Goal: Task Accomplishment & Management: Manage account settings

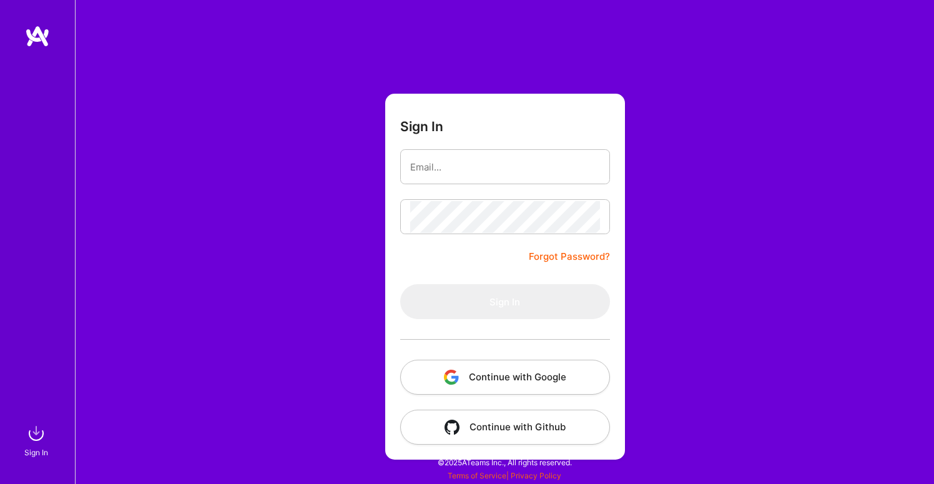
click at [482, 350] on div at bounding box center [505, 339] width 210 height 41
click at [468, 376] on button "Continue with Google" at bounding box center [505, 377] width 210 height 35
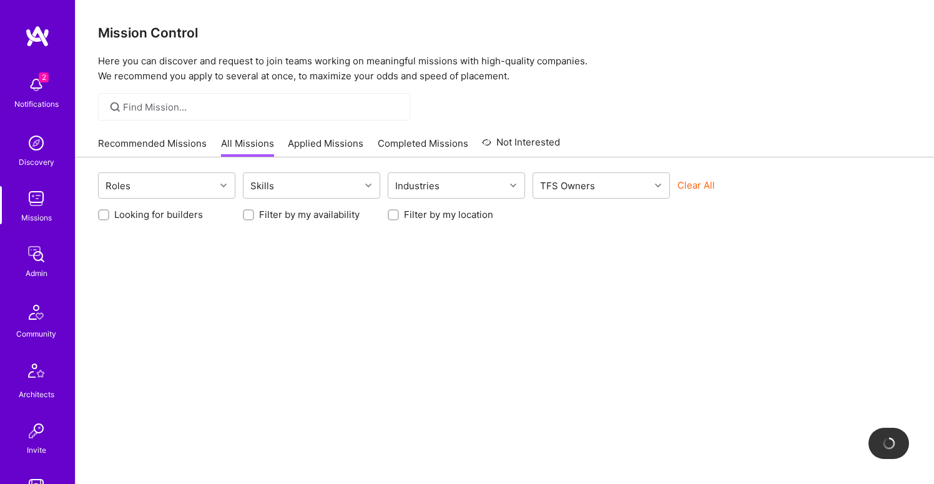
click at [26, 134] on img at bounding box center [36, 143] width 25 height 25
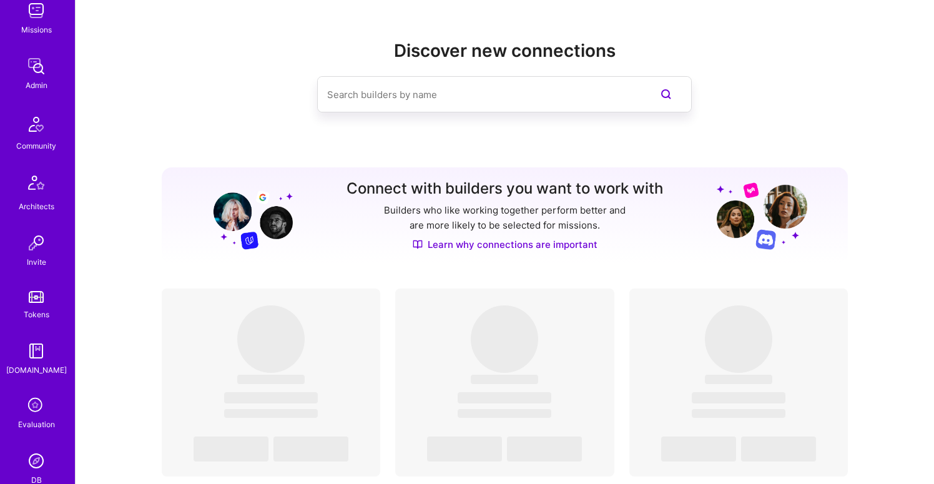
scroll to position [355, 0]
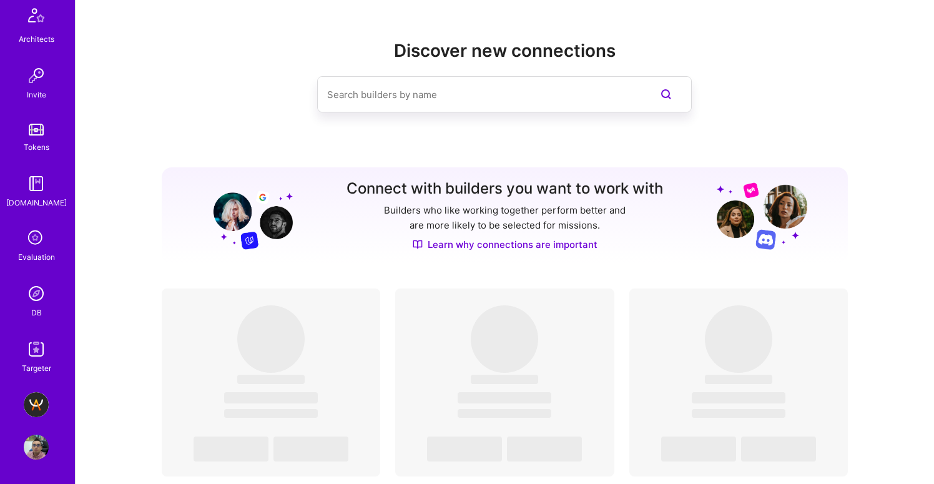
click at [29, 230] on icon at bounding box center [36, 239] width 24 height 24
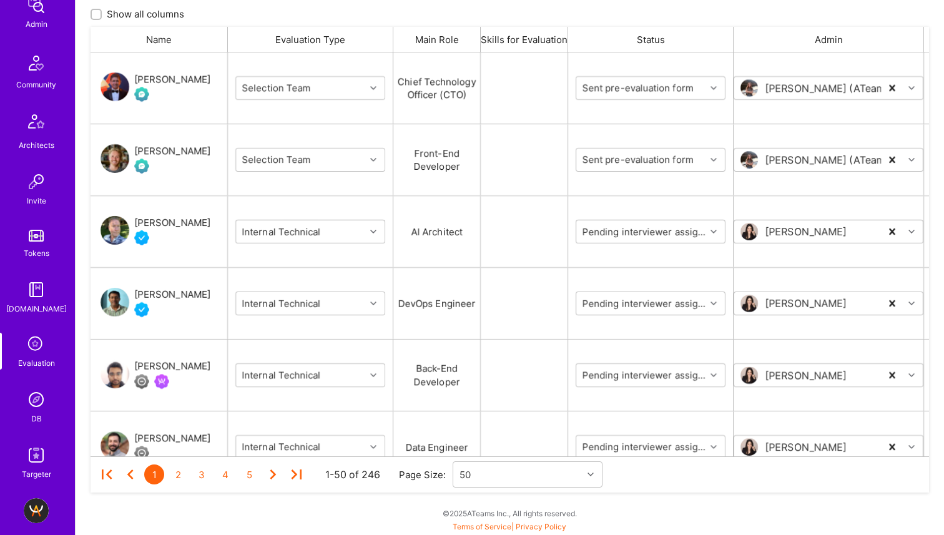
scroll to position [304, 0]
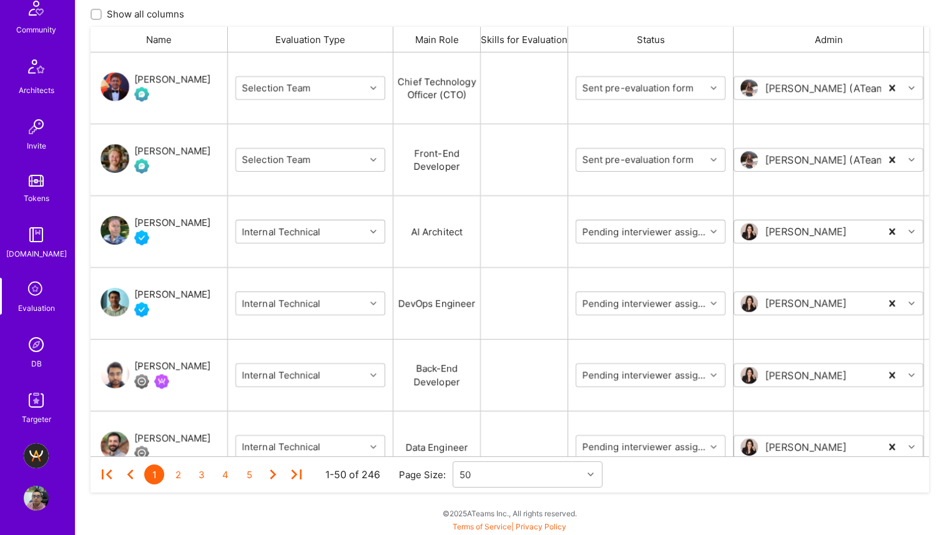
click at [34, 365] on div "DB" at bounding box center [36, 363] width 11 height 13
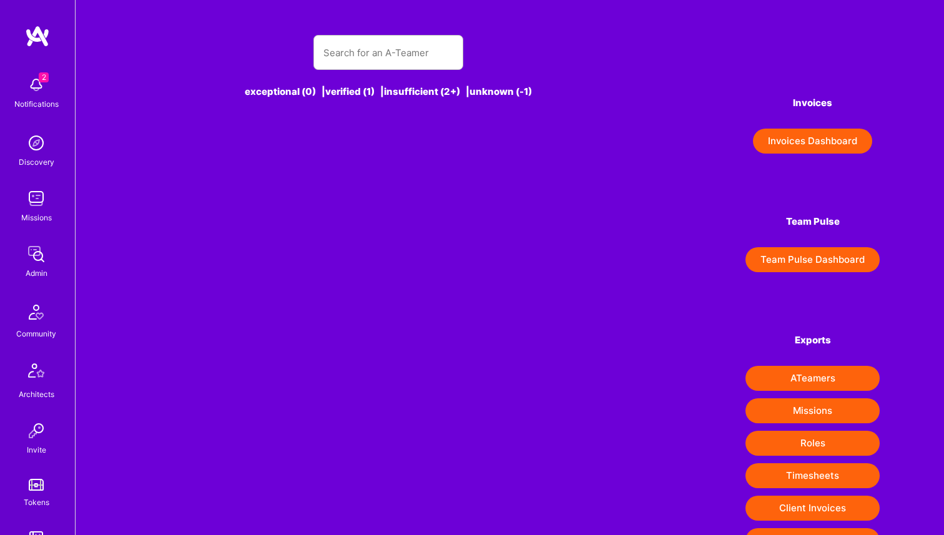
click at [23, 344] on div "2 Notifications Discovery Missions Admin Community Architects Invite Tokens A.G…" at bounding box center [37, 400] width 75 height 660
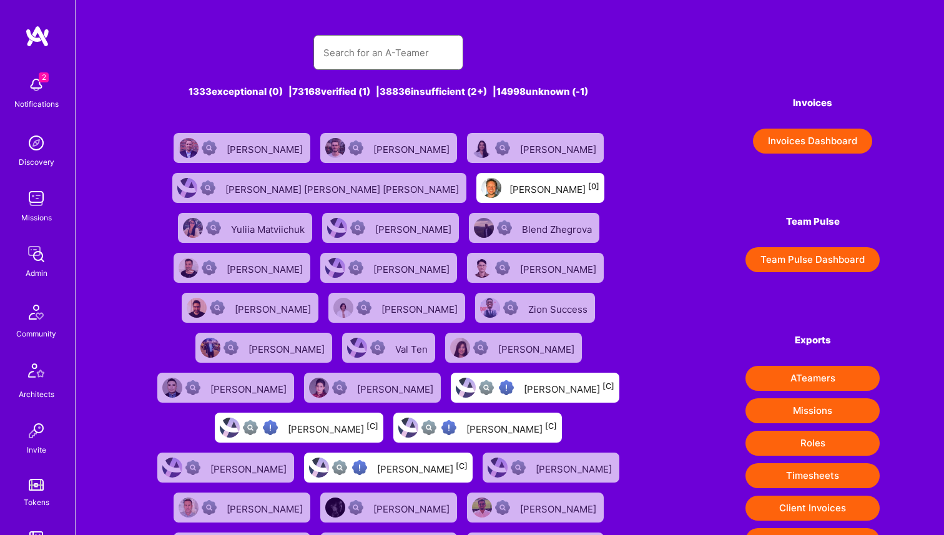
click at [363, 59] on input "text" at bounding box center [388, 53] width 130 height 32
paste input "Instantly.ai"
type input "Instantly.ai"
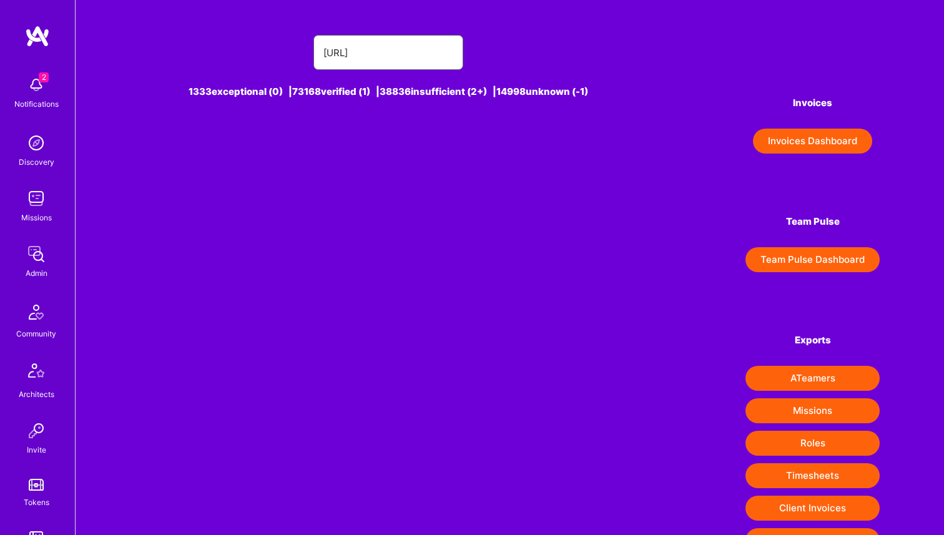
click at [376, 56] on input "Instantly.ai" at bounding box center [388, 53] width 130 height 32
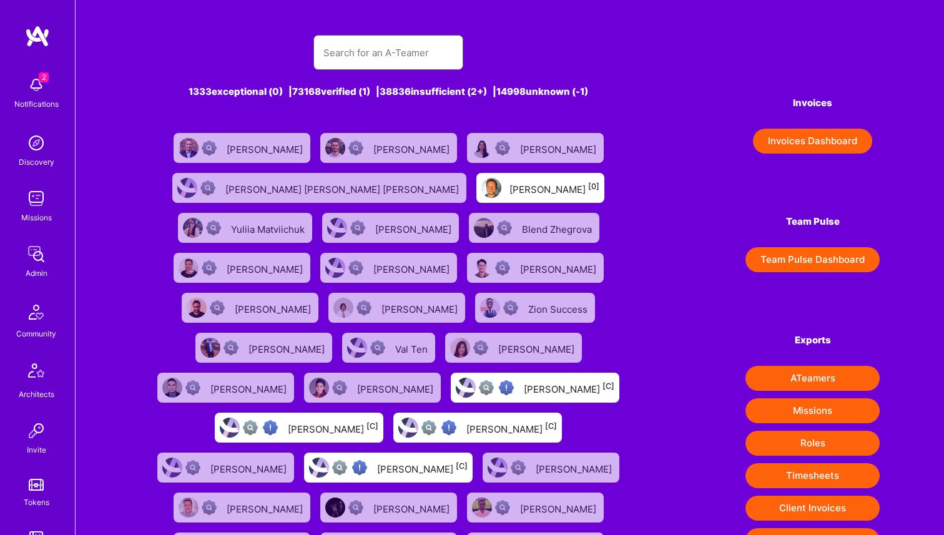
click at [368, 45] on input "text" at bounding box center [388, 53] width 130 height 32
paste input "umar sesay"
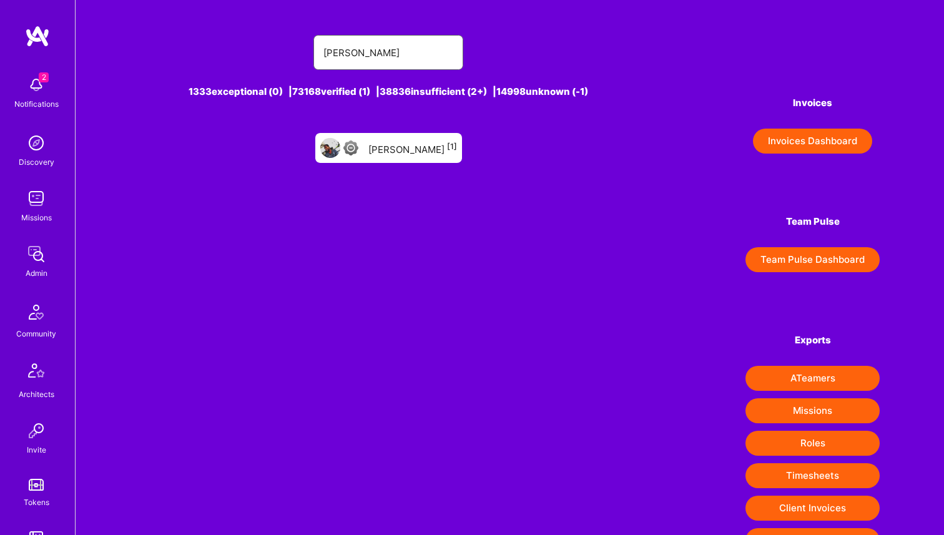
type input "umar sesay"
click at [382, 150] on div "umar sesay [1]" at bounding box center [412, 148] width 89 height 16
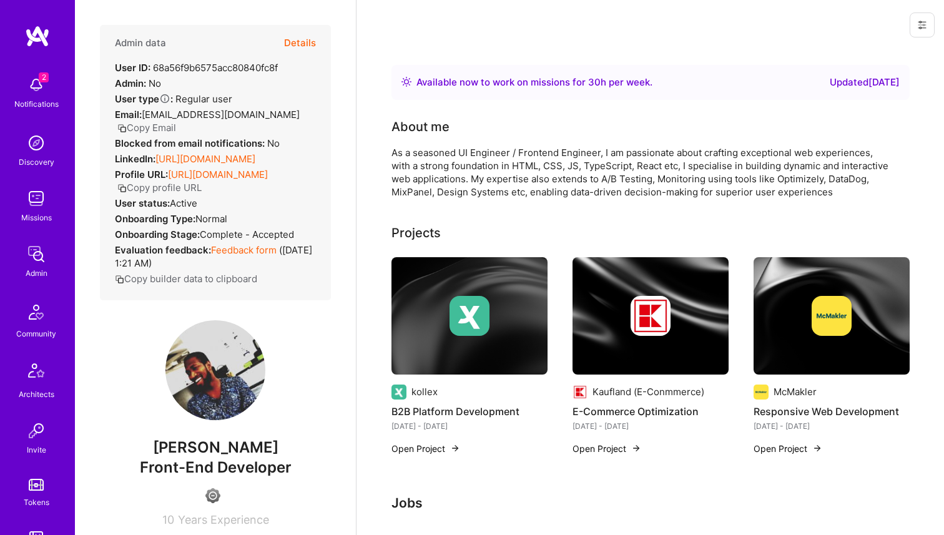
click at [914, 29] on button at bounding box center [922, 24] width 25 height 25
click at [884, 52] on button "Login as umar" at bounding box center [877, 53] width 116 height 32
